Goal: Find specific page/section: Find specific page/section

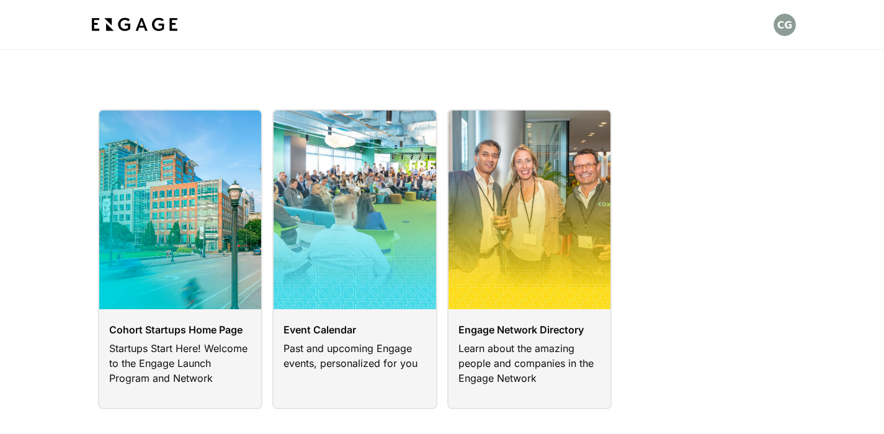
click at [218, 225] on link at bounding box center [180, 259] width 165 height 300
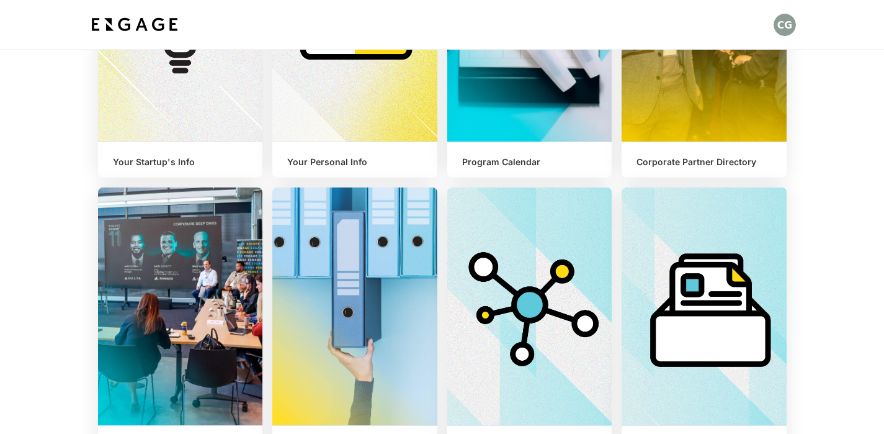
scroll to position [464, 0]
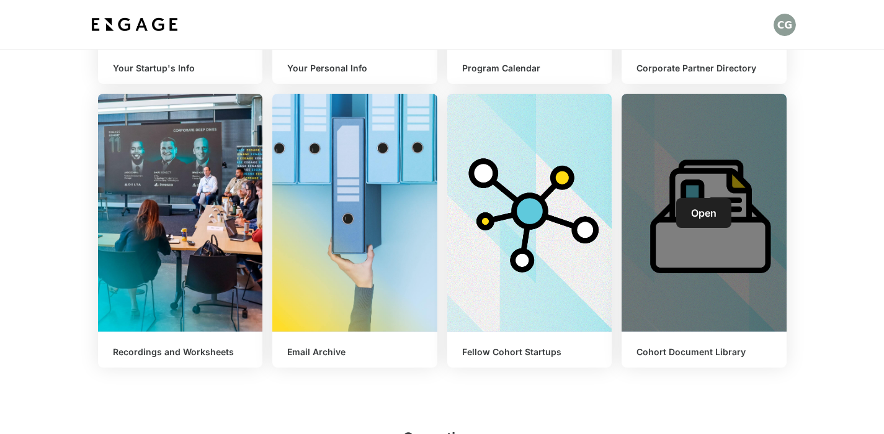
click at [702, 216] on span "Open" at bounding box center [703, 213] width 25 height 12
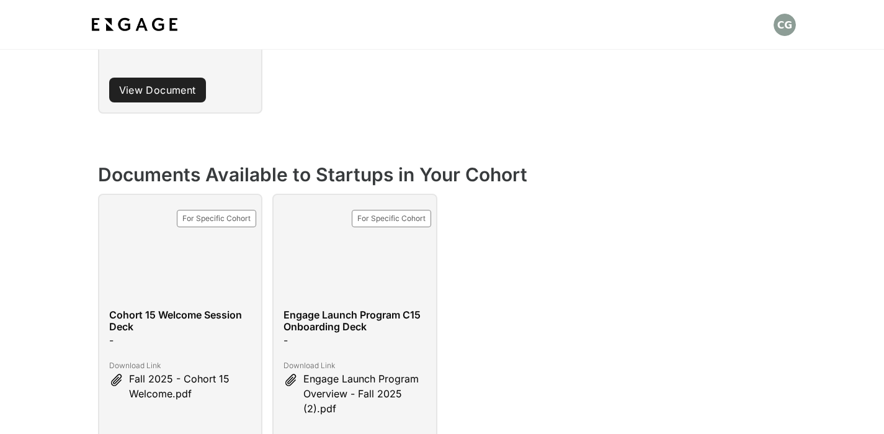
scroll to position [444, 0]
